Goal: Task Accomplishment & Management: Manage account settings

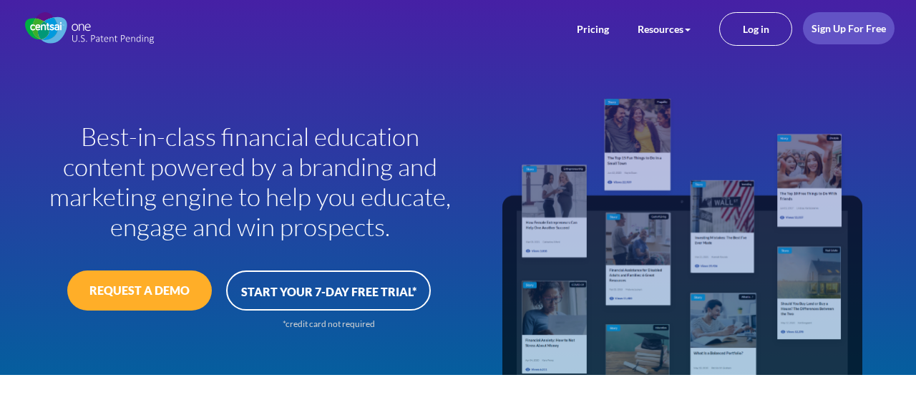
click at [457, 102] on div "Best-in-class financial education content powered by a branding and marketing e…" at bounding box center [234, 217] width 447 height 254
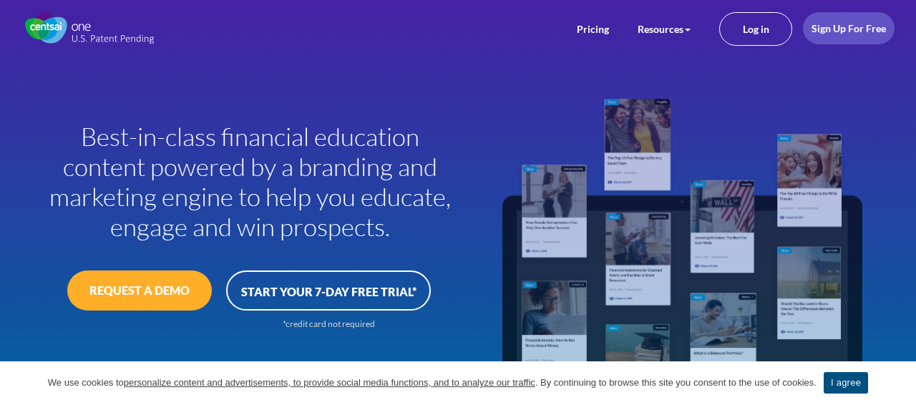
click at [868, 383] on link "I agree" at bounding box center [846, 382] width 44 height 21
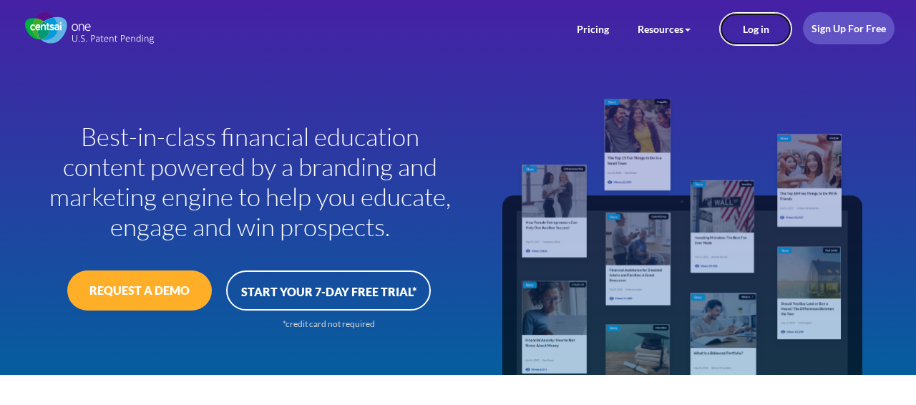
click at [754, 29] on link "Log in" at bounding box center [755, 29] width 73 height 34
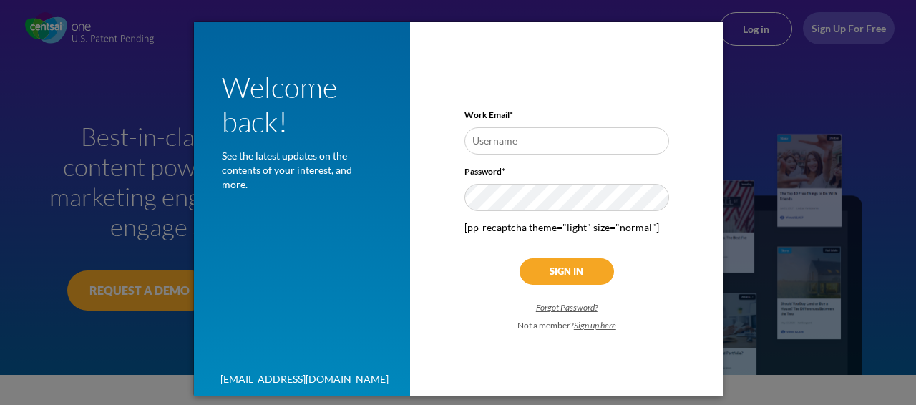
click at [512, 139] on input "text" at bounding box center [566, 140] width 204 height 27
type input "[PERSON_NAME][EMAIL_ADDRESS][DOMAIN_NAME]"
click at [576, 272] on input "Sign In" at bounding box center [567, 271] width 94 height 26
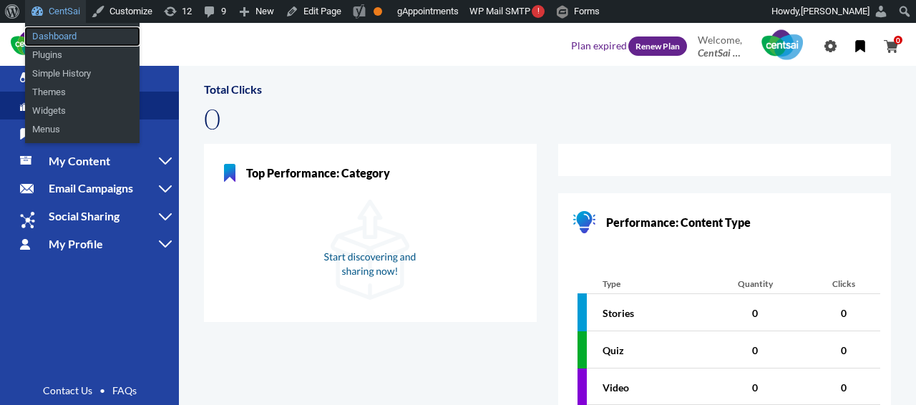
click at [69, 40] on link "Dashboard" at bounding box center [82, 36] width 115 height 19
